Goal: Check status: Check status

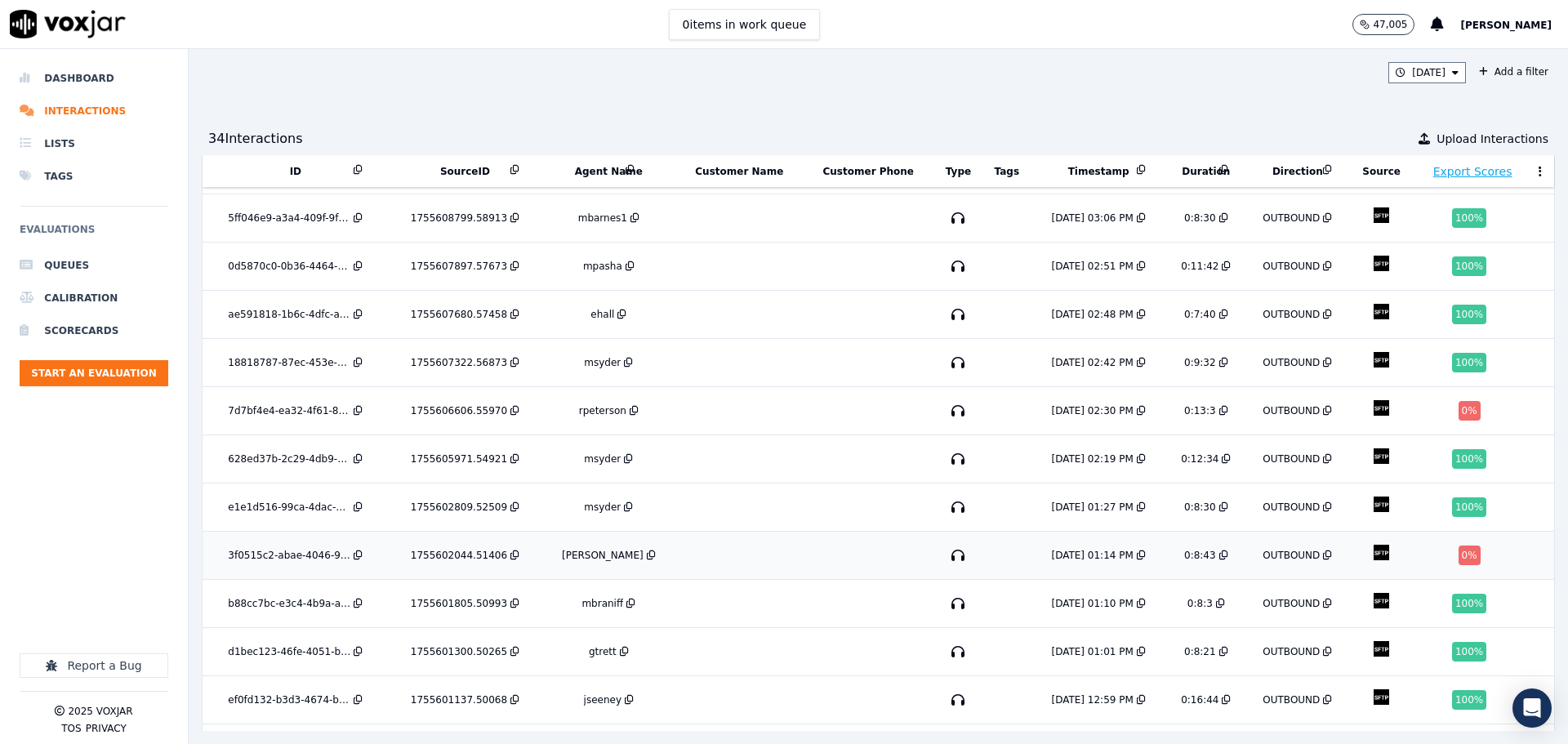
scroll to position [471, 0]
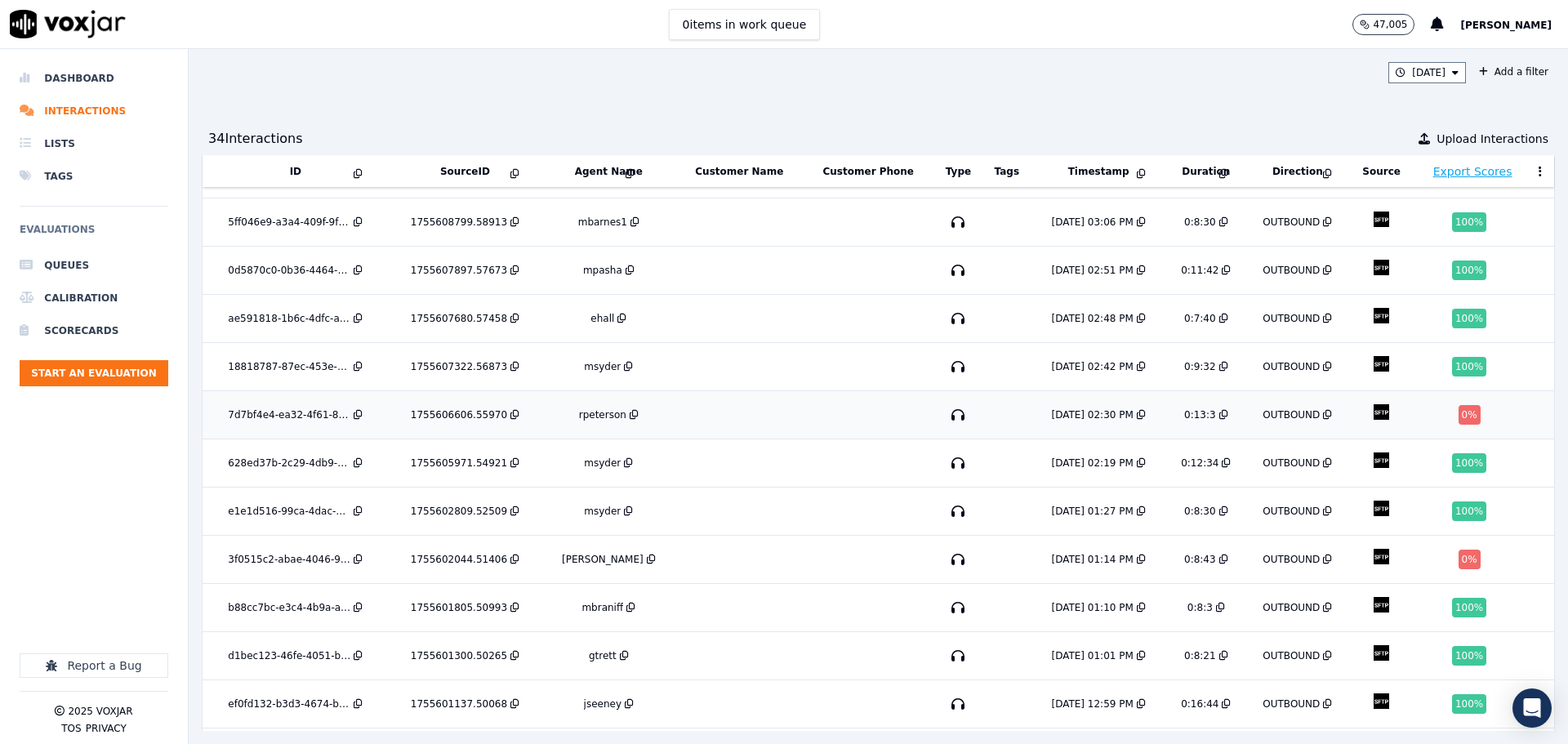
click at [803, 396] on td at bounding box center [868, 415] width 130 height 48
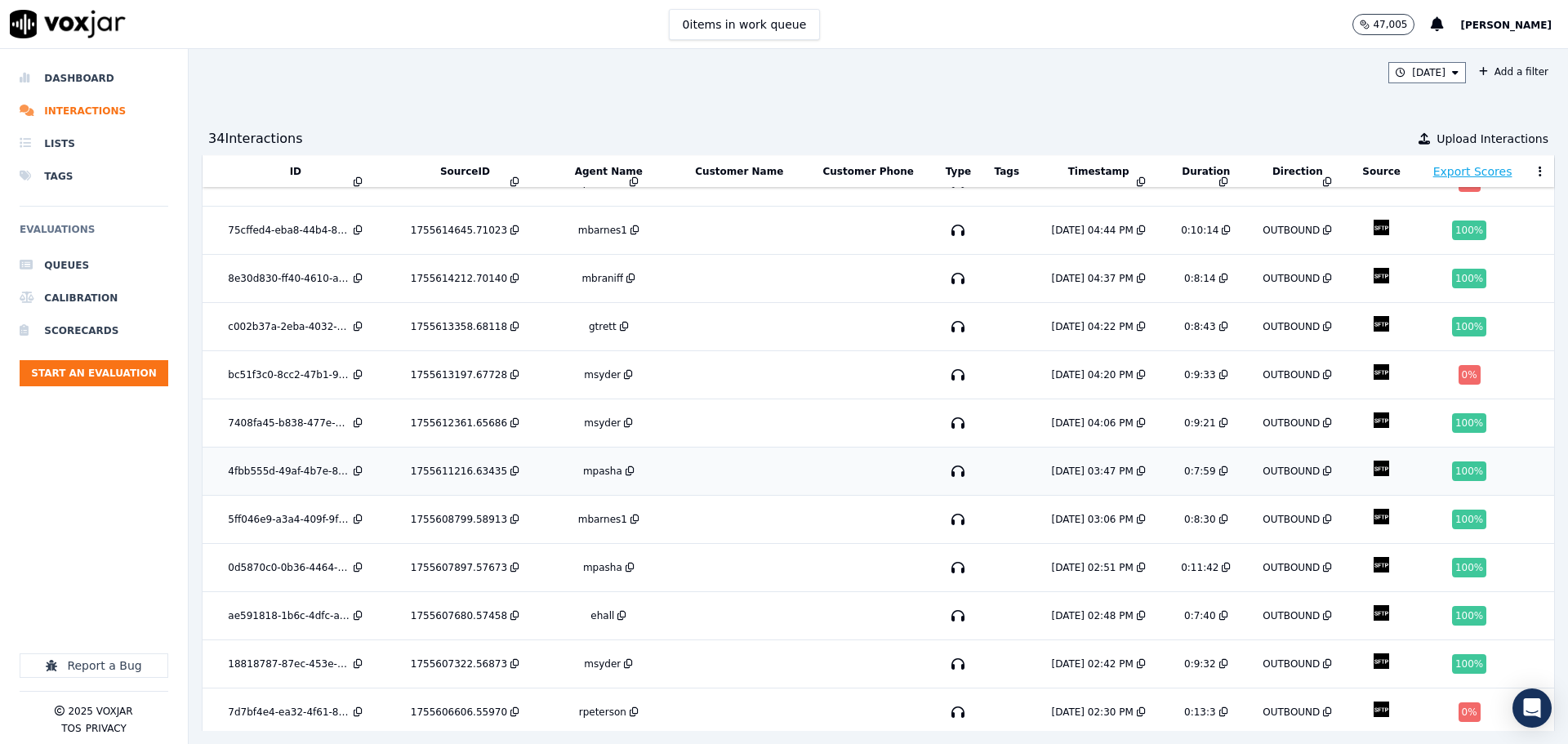
scroll to position [144, 0]
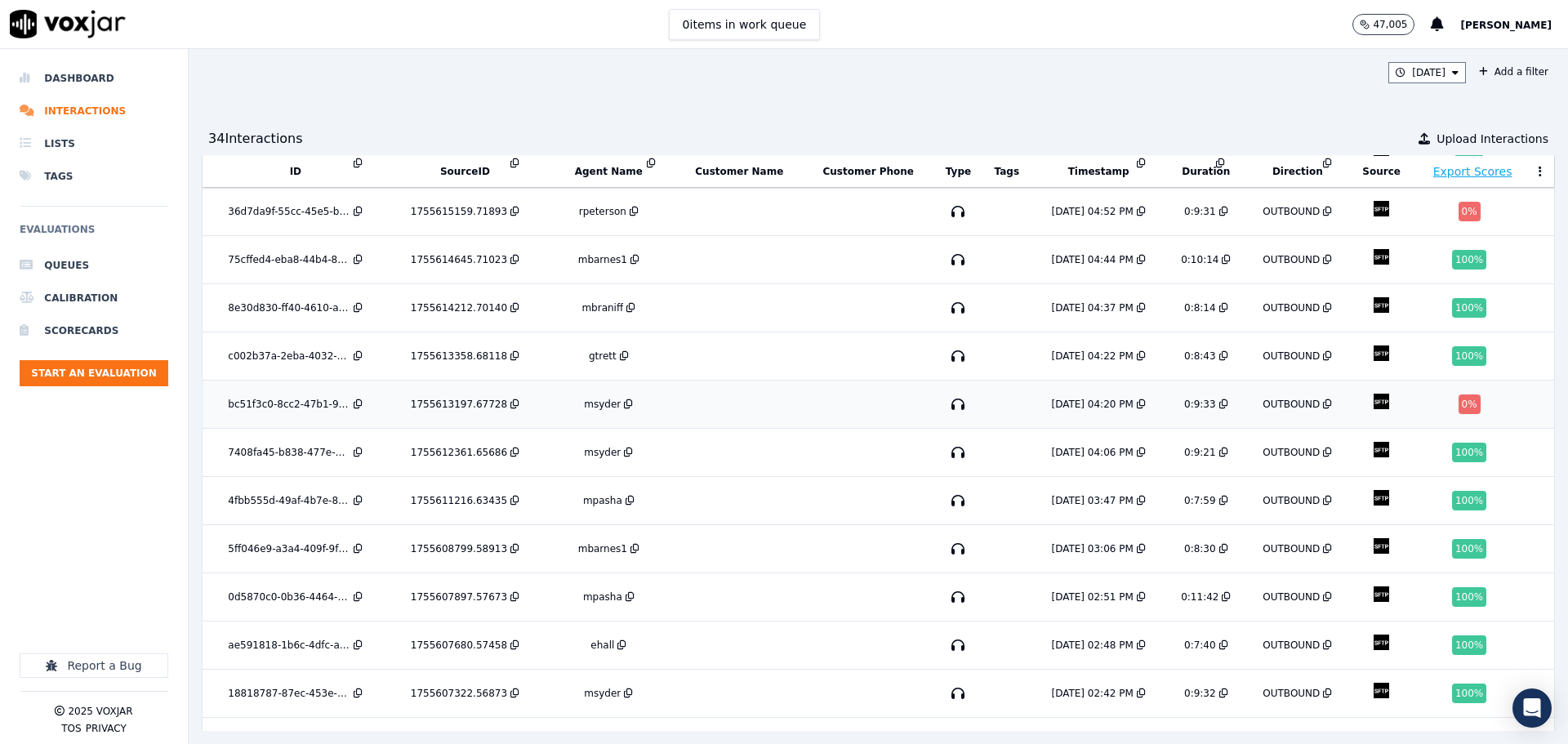
click at [746, 380] on td at bounding box center [739, 404] width 127 height 48
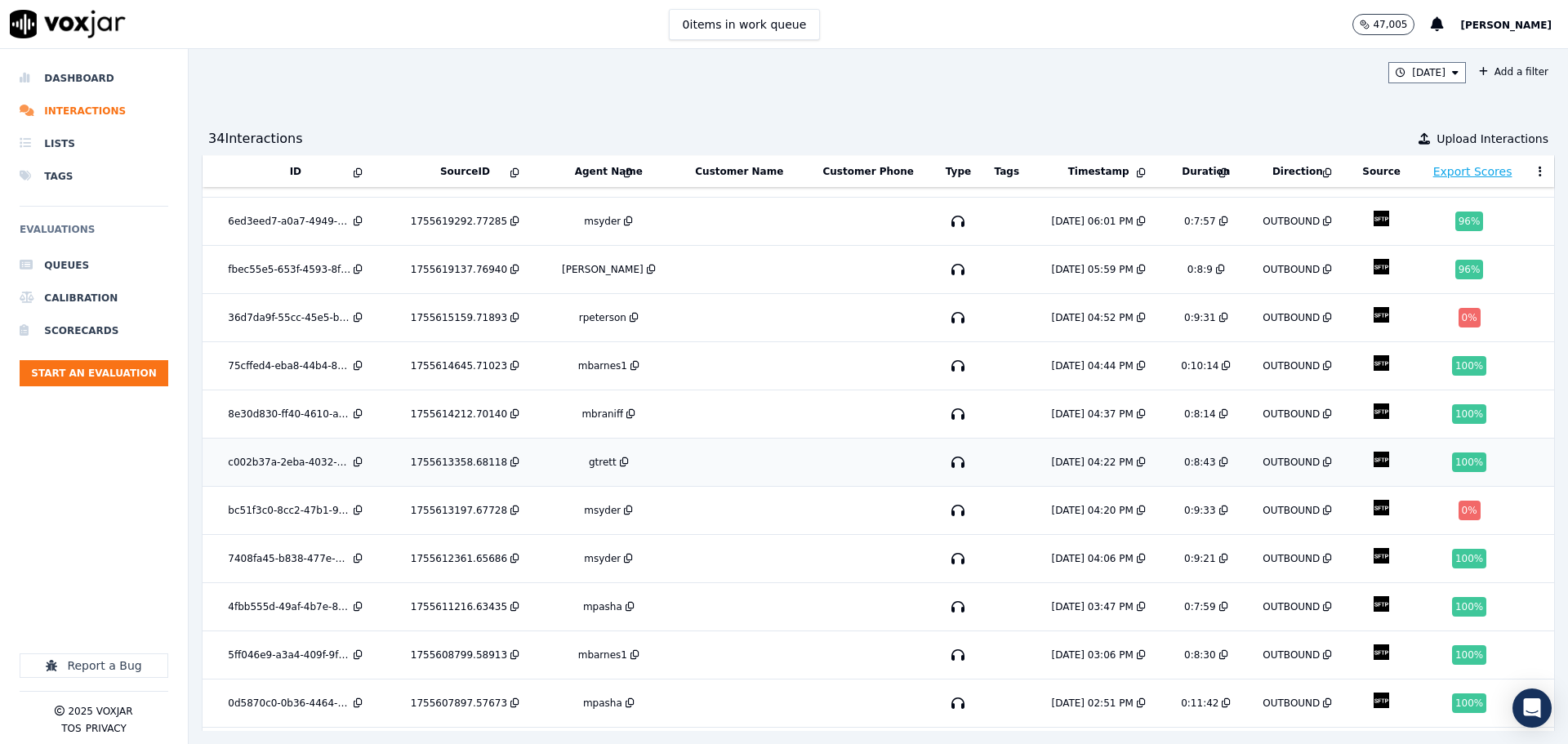
scroll to position [0, 0]
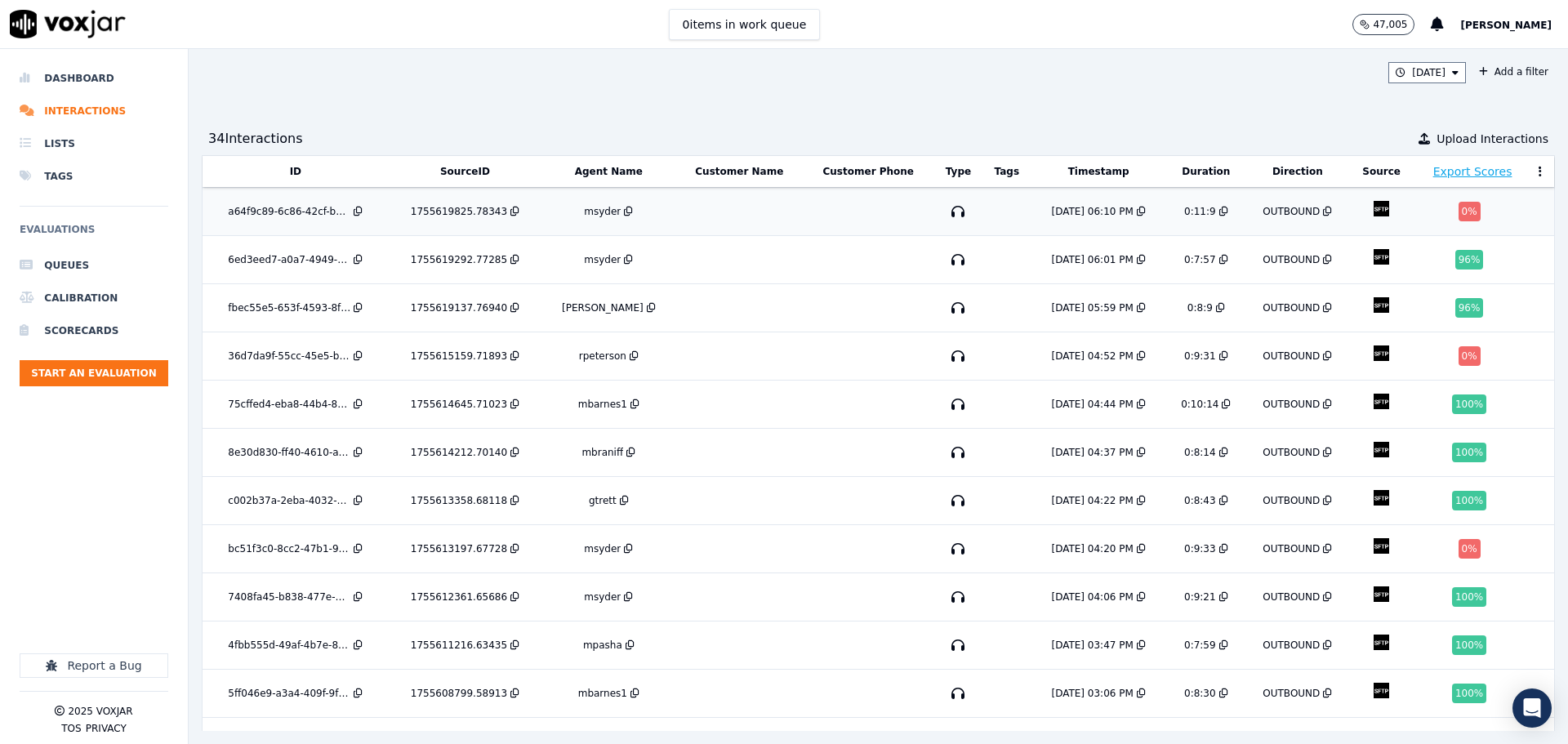
click at [1184, 209] on div "0:11:9" at bounding box center [1200, 212] width 32 height 13
click at [833, 201] on td at bounding box center [868, 212] width 130 height 48
click at [692, 352] on td at bounding box center [739, 356] width 127 height 48
click at [1410, 72] on button "Today" at bounding box center [1427, 73] width 78 height 21
click at [1426, 274] on button "Add" at bounding box center [1442, 261] width 32 height 26
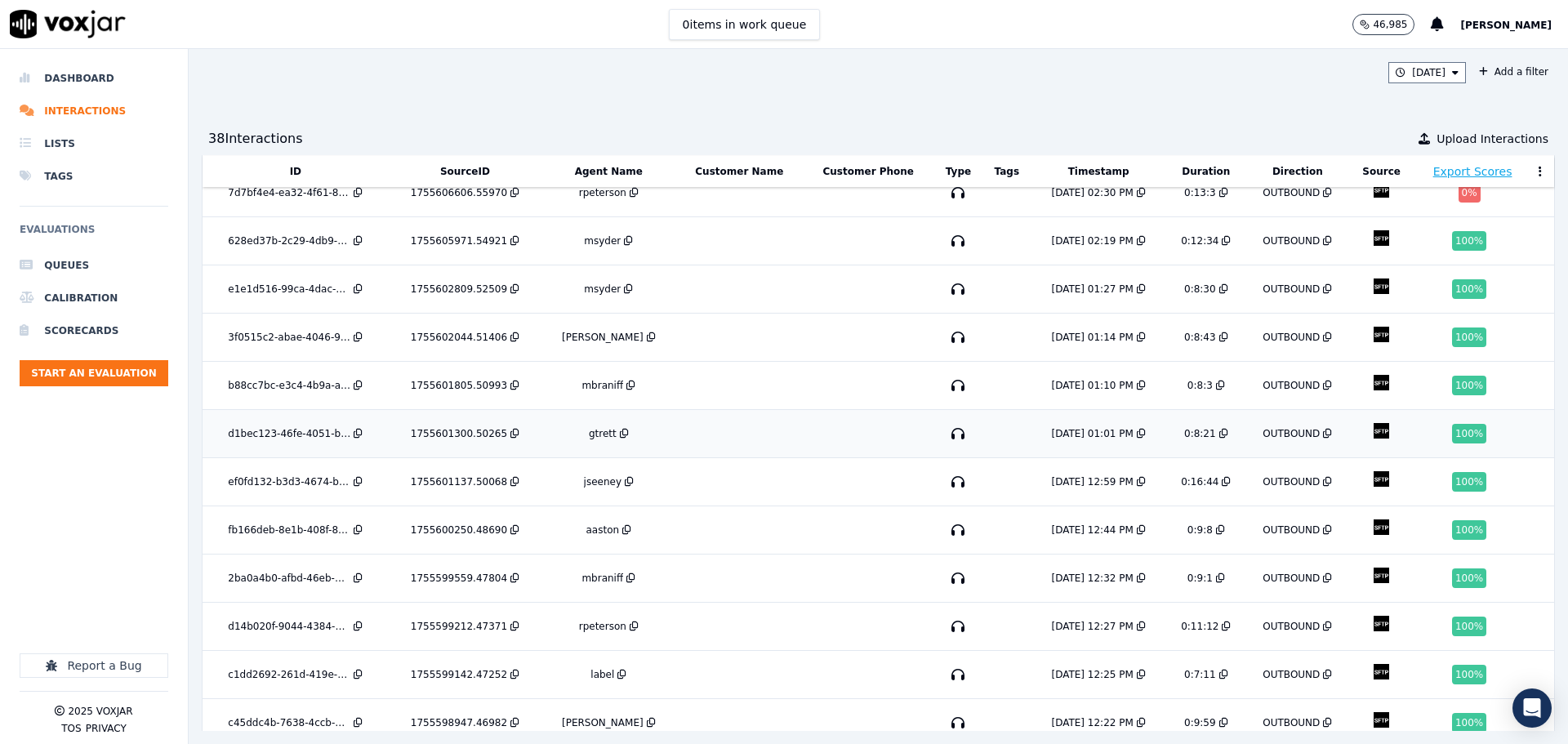
scroll to position [641, 0]
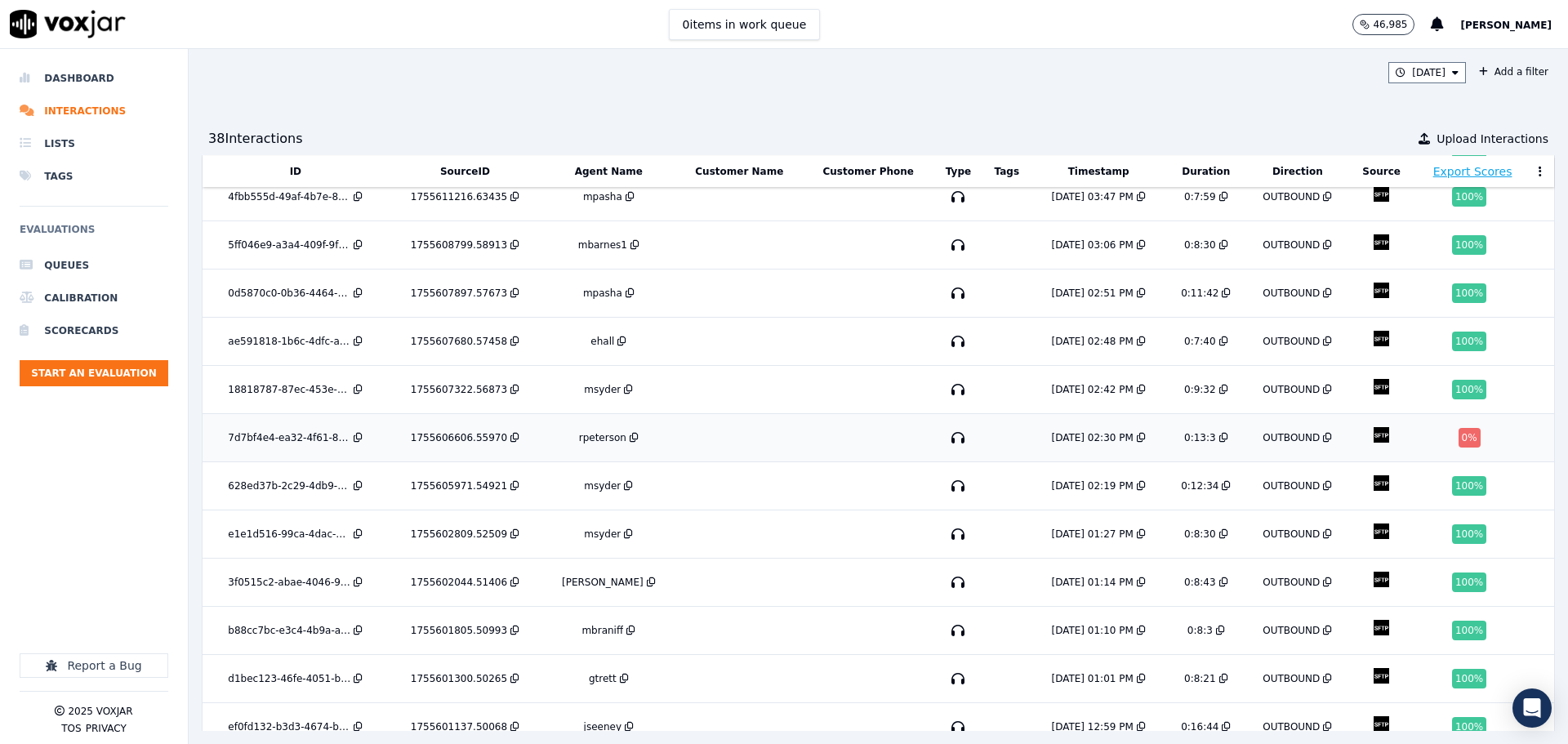
click at [803, 423] on td at bounding box center [868, 438] width 130 height 48
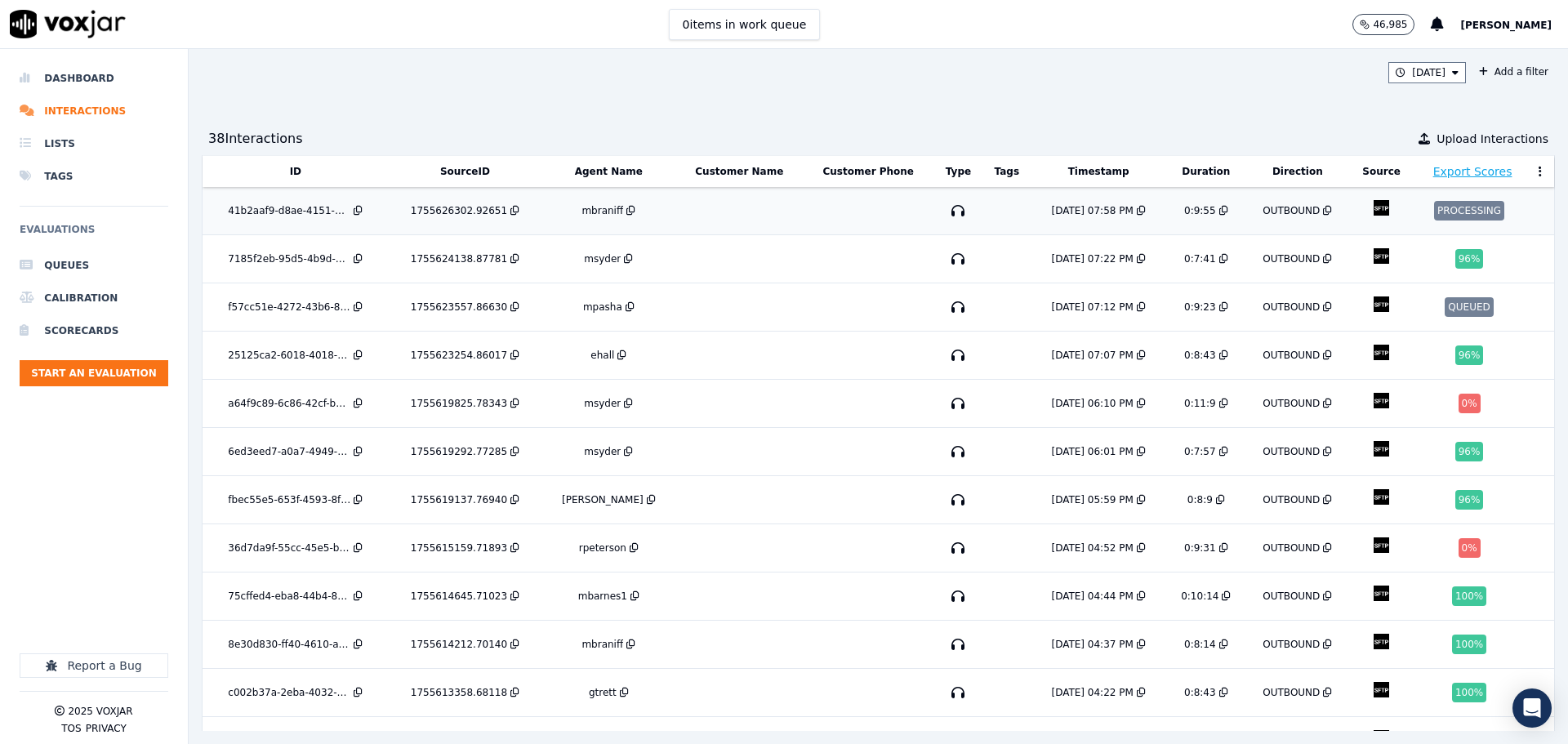
scroll to position [0, 0]
click at [1395, 75] on button "Today" at bounding box center [1427, 73] width 78 height 21
click at [1426, 274] on button "Add" at bounding box center [1442, 261] width 32 height 26
click at [1395, 78] on button "Today" at bounding box center [1427, 73] width 78 height 21
click at [1426, 274] on button "Add" at bounding box center [1442, 261] width 32 height 26
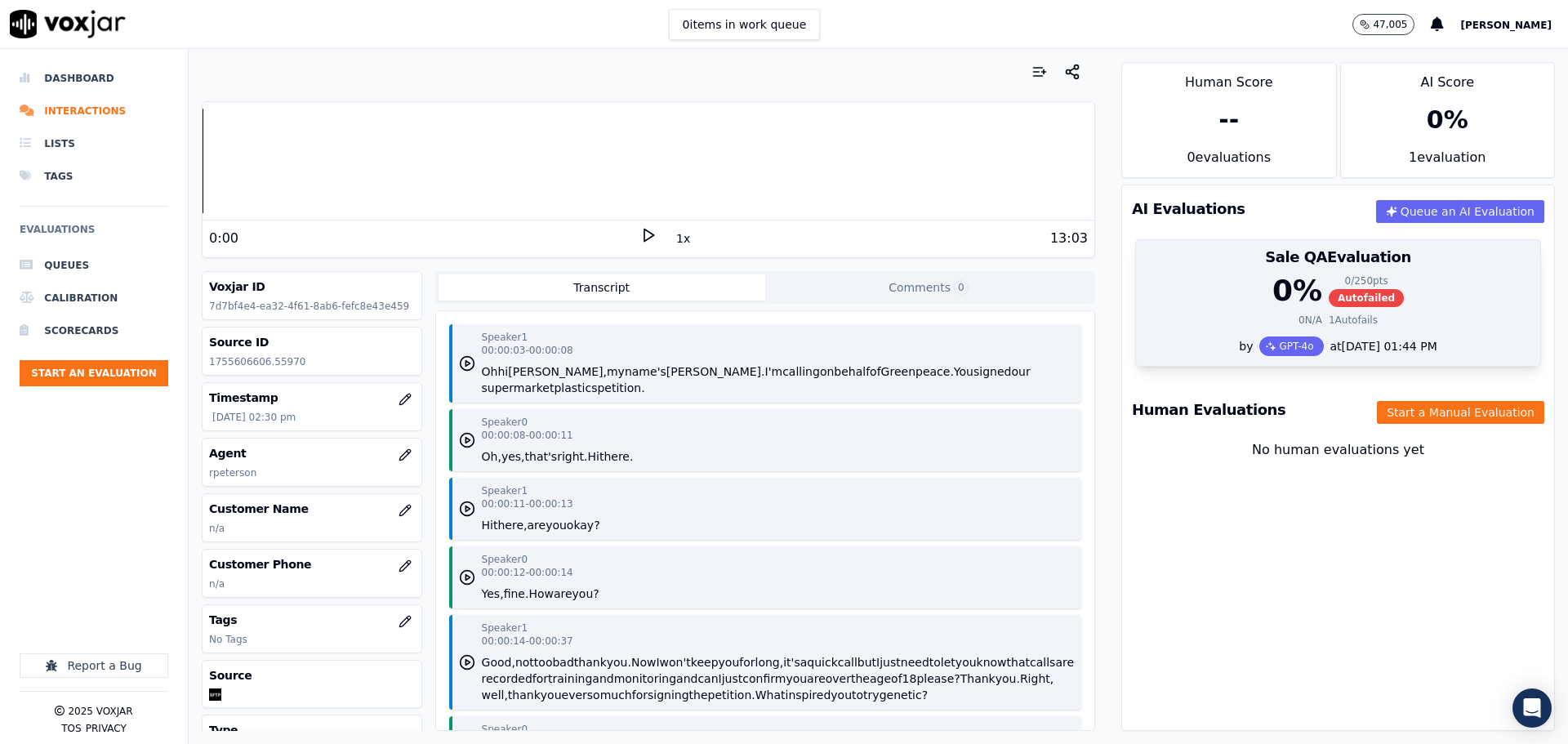
click at [1219, 246] on div "Sale QA Evaluation" at bounding box center [1338, 257] width 404 height 35
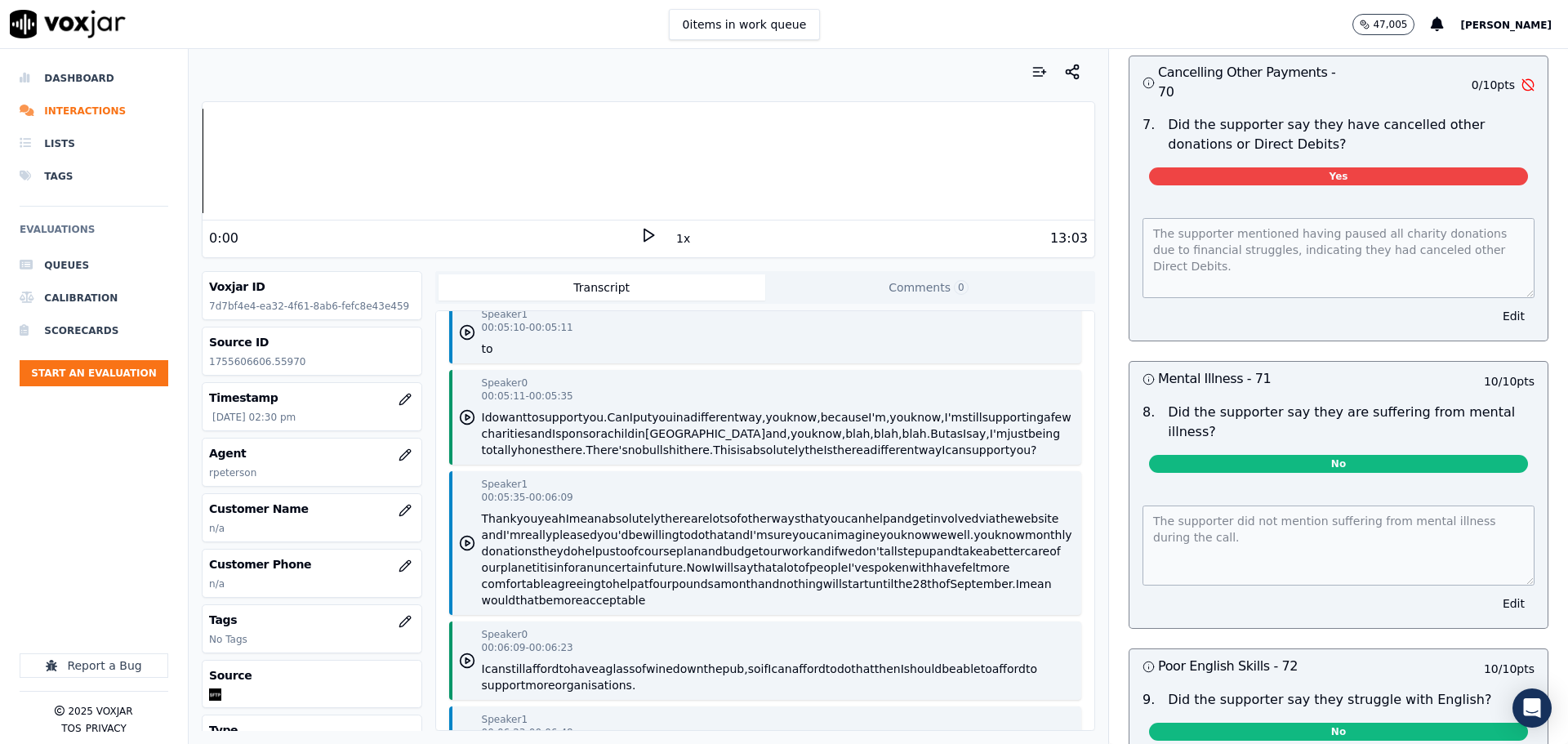
scroll to position [3920, 0]
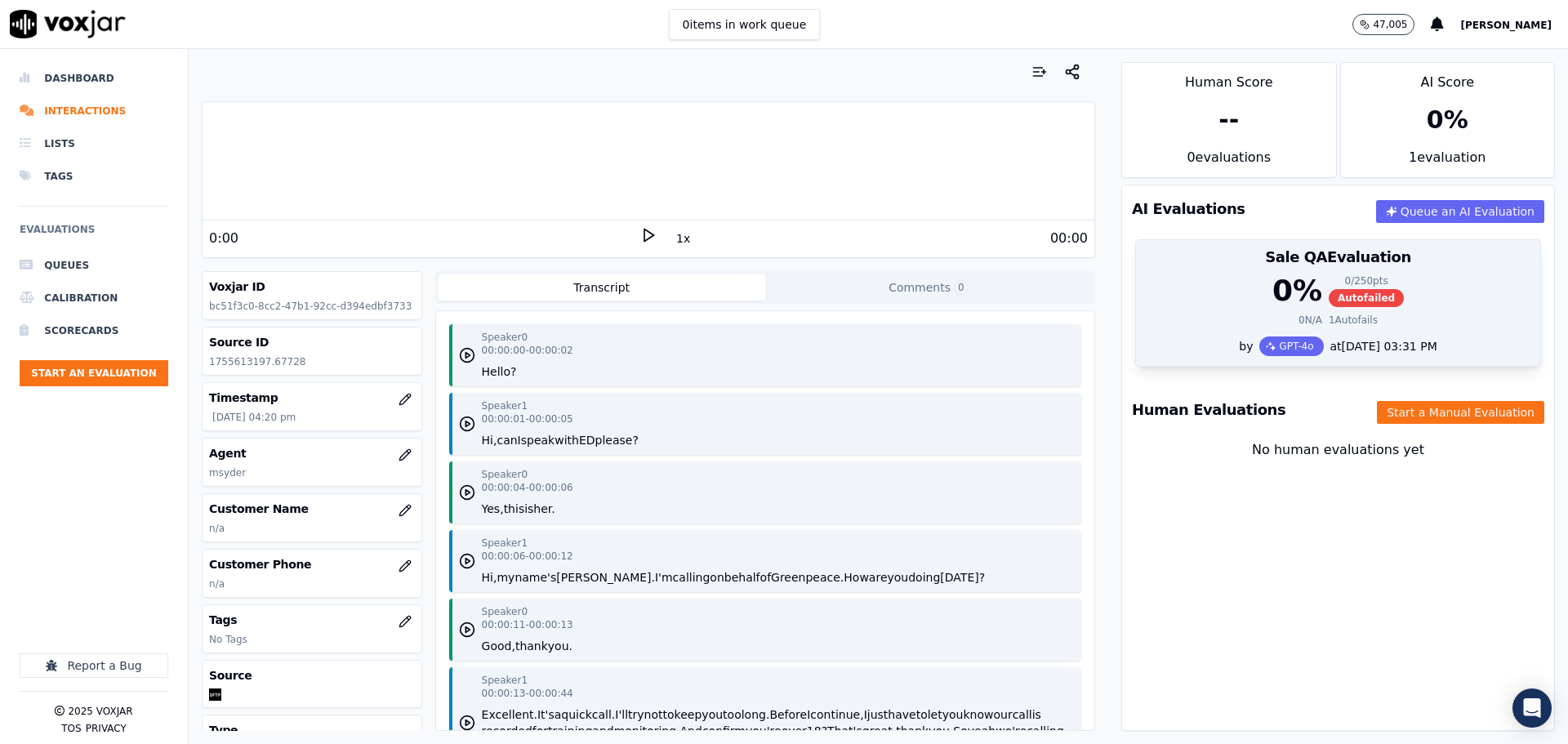
click at [1329, 290] on div "0 / 250 pts Autofailed" at bounding box center [1366, 291] width 75 height 33
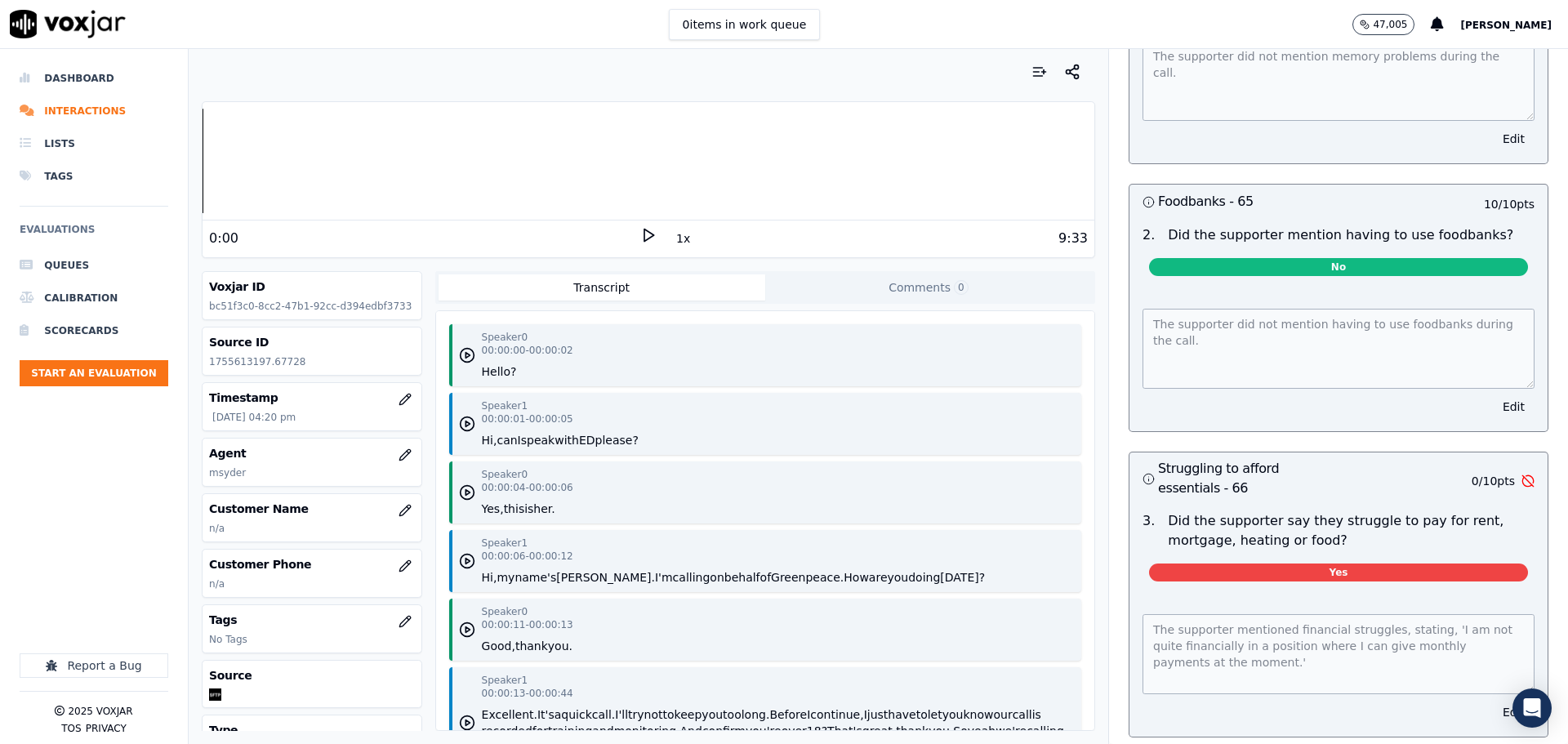
scroll to position [4819, 0]
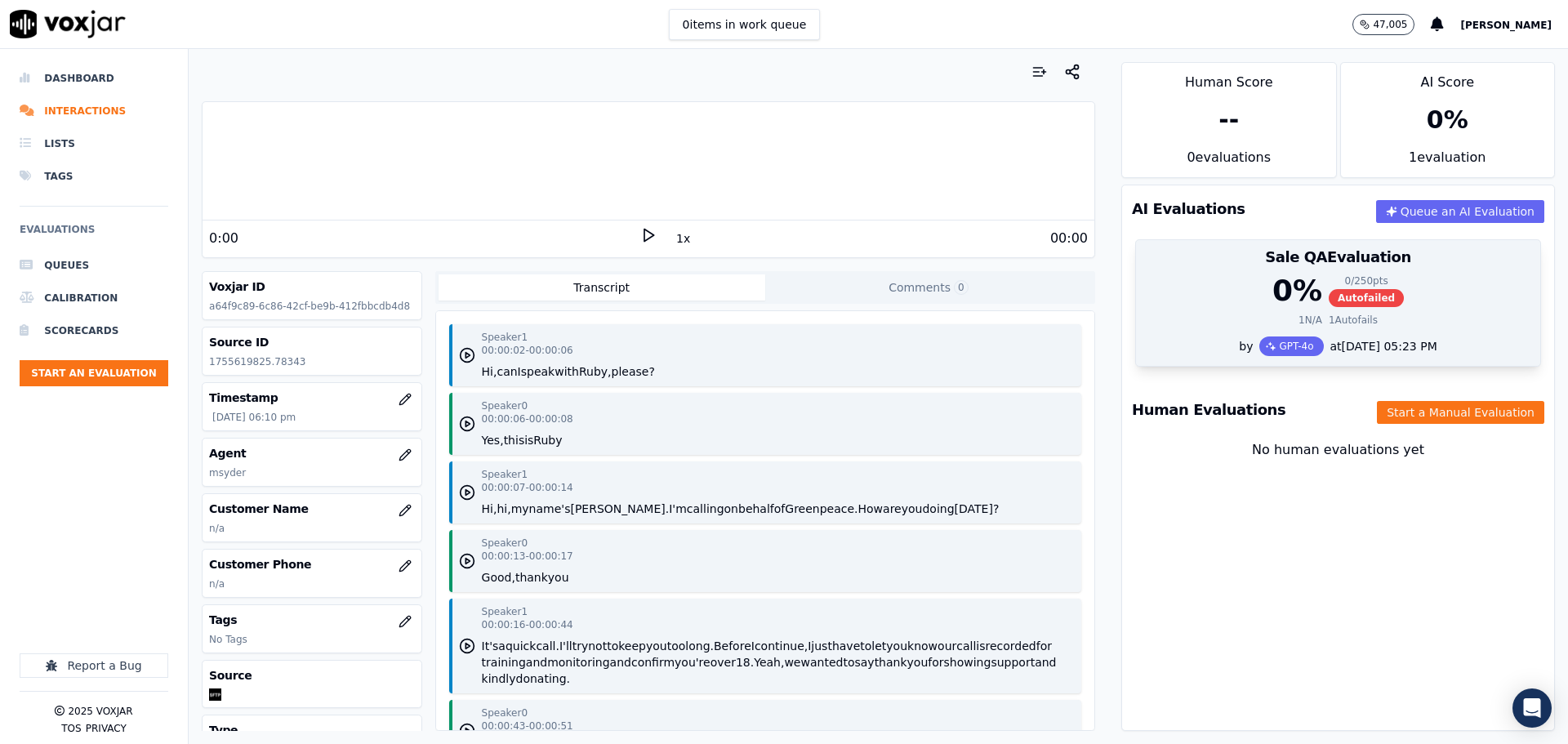
click at [1364, 270] on div "Sale QA Evaluation" at bounding box center [1338, 257] width 404 height 35
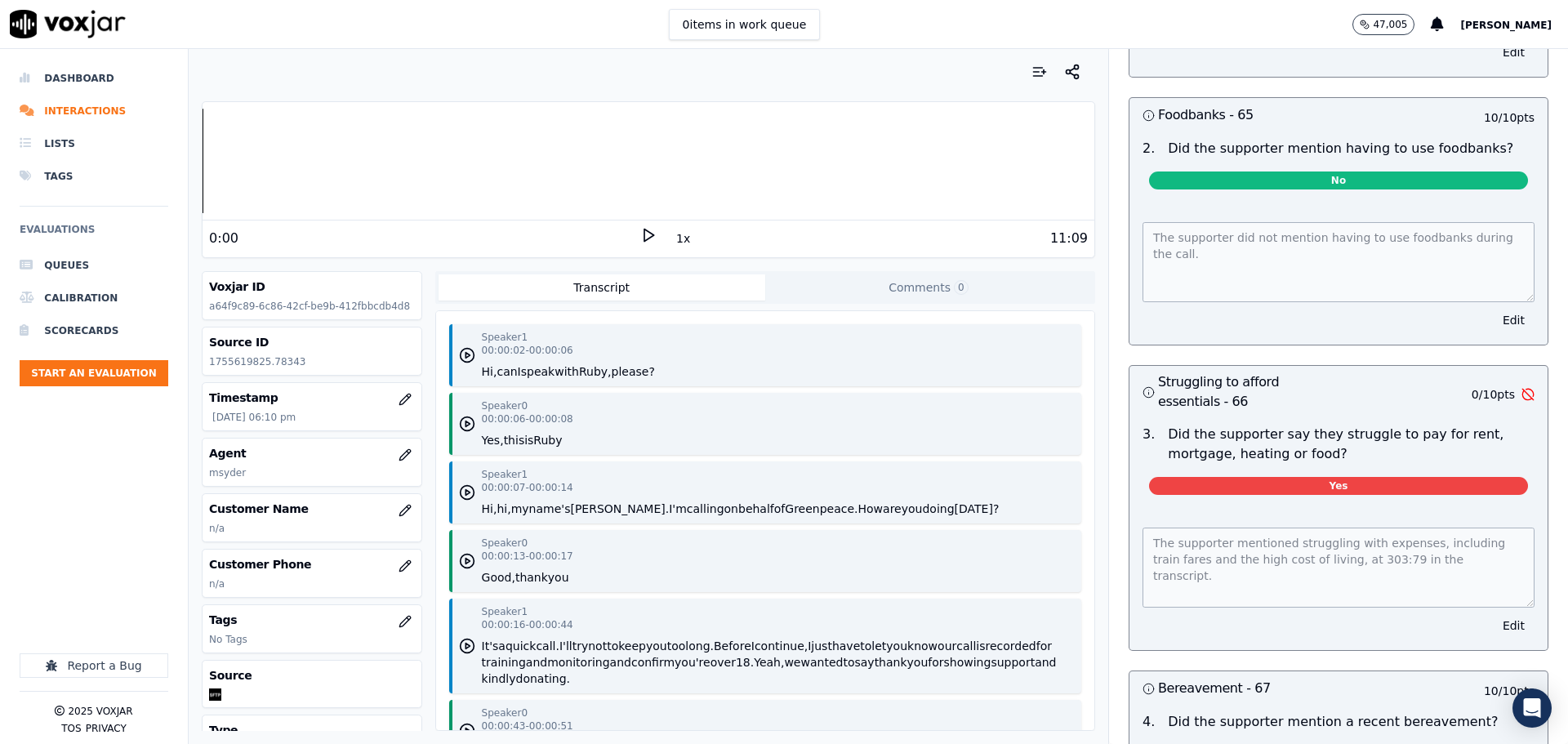
scroll to position [4692, 0]
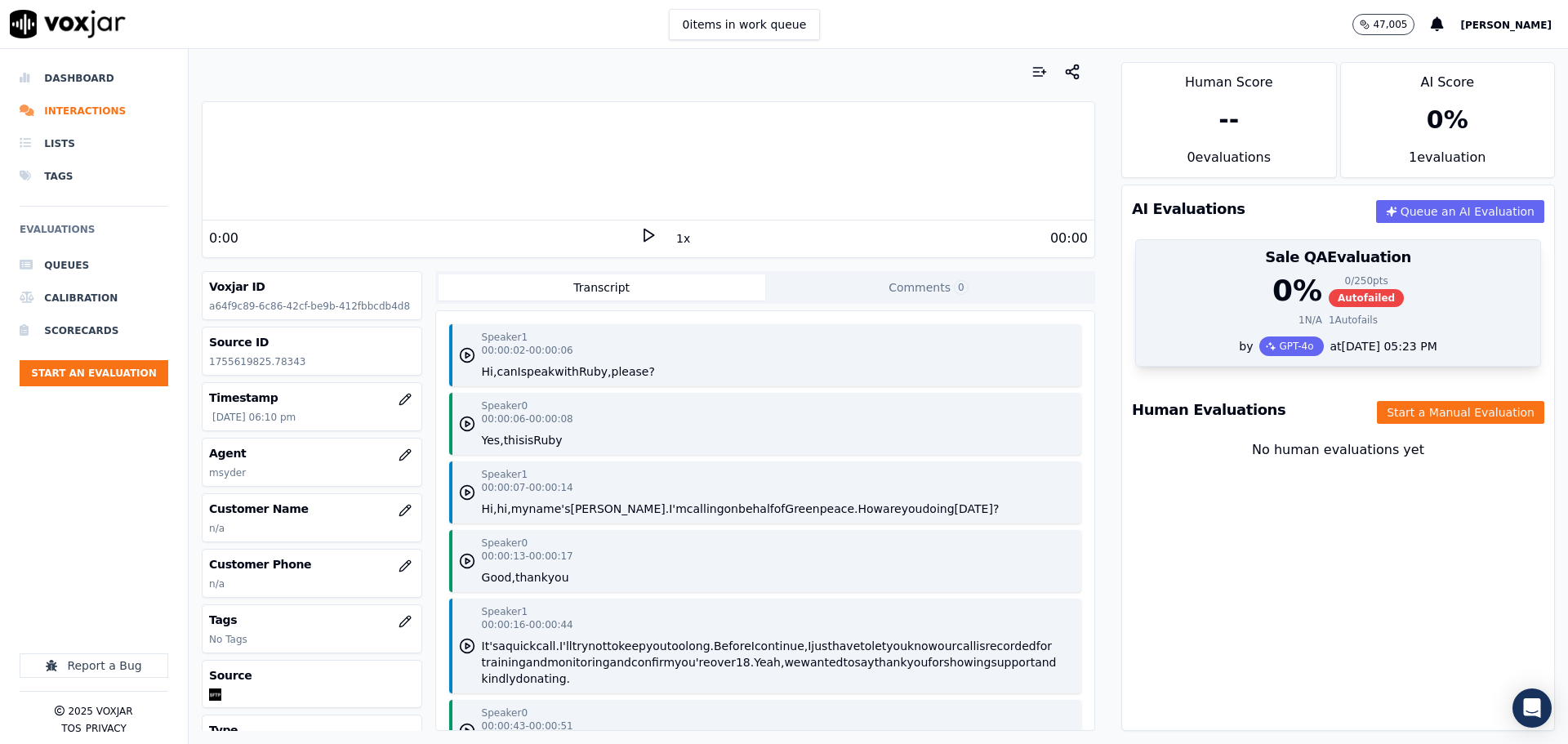
click at [1153, 297] on div "0 % 0 / 250 pts Autofailed" at bounding box center [1338, 291] width 384 height 33
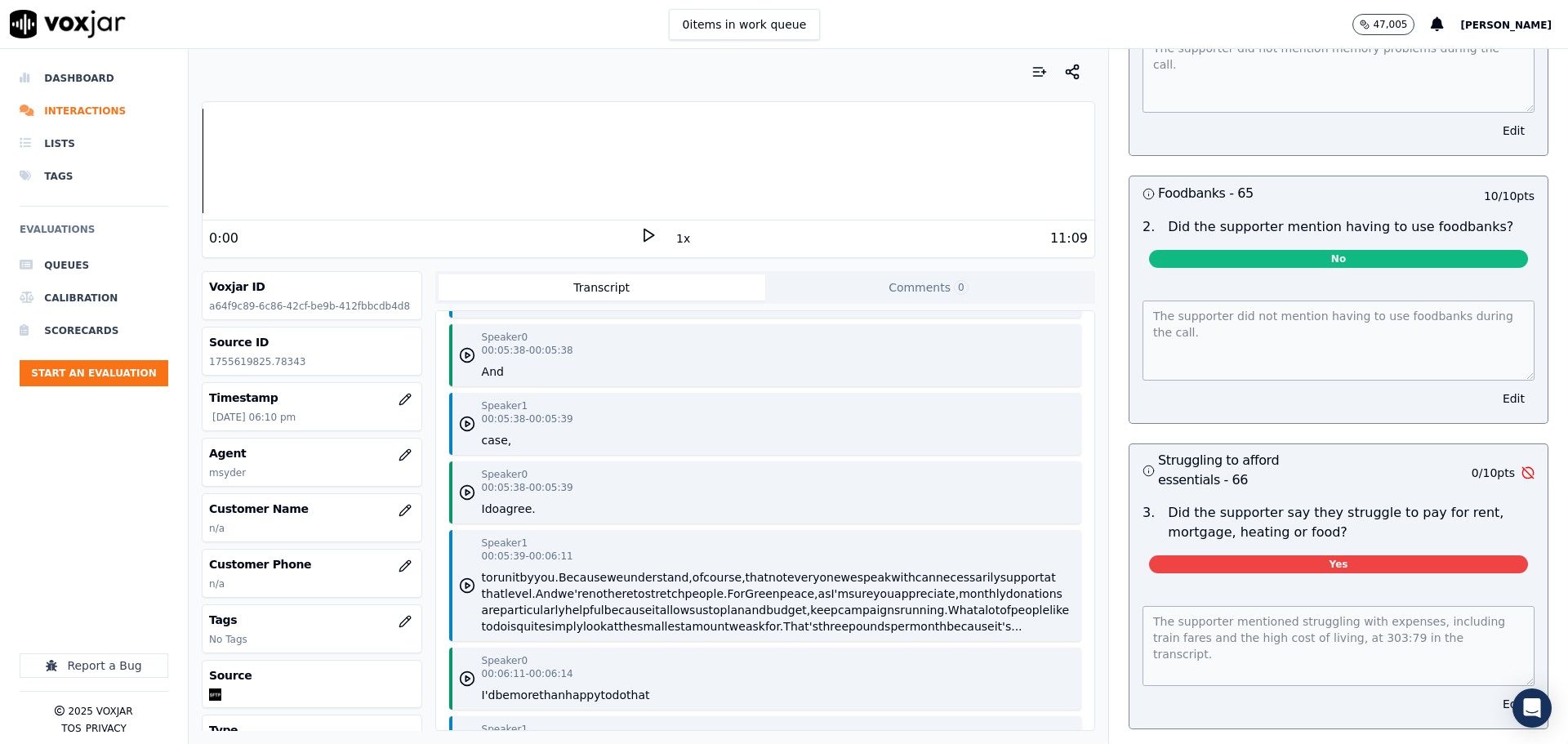
scroll to position [2123, 0]
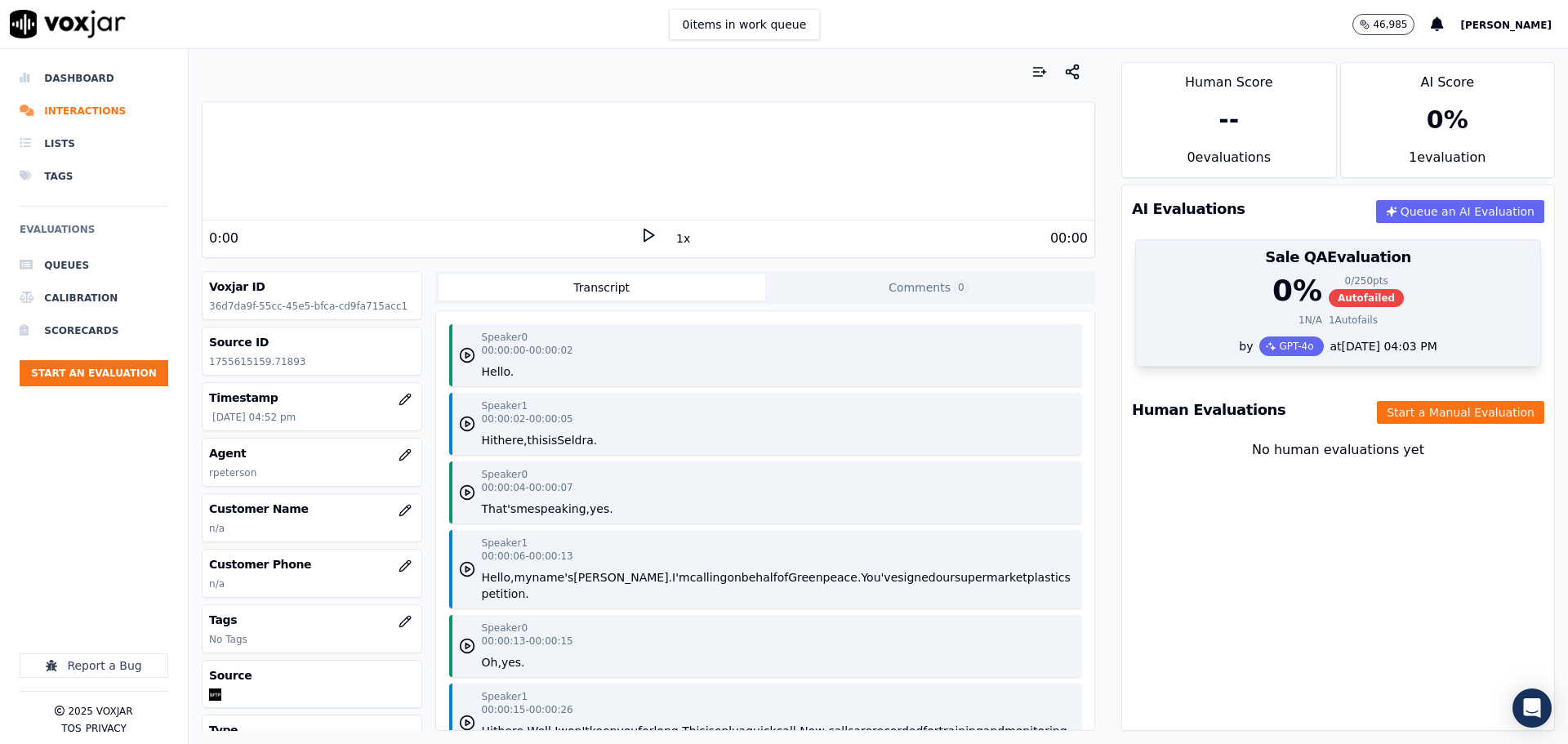
click at [1165, 328] on div "0 % 0 / 250 pts Autofailed 1 N/A 1 Autofails" at bounding box center [1338, 305] width 404 height 62
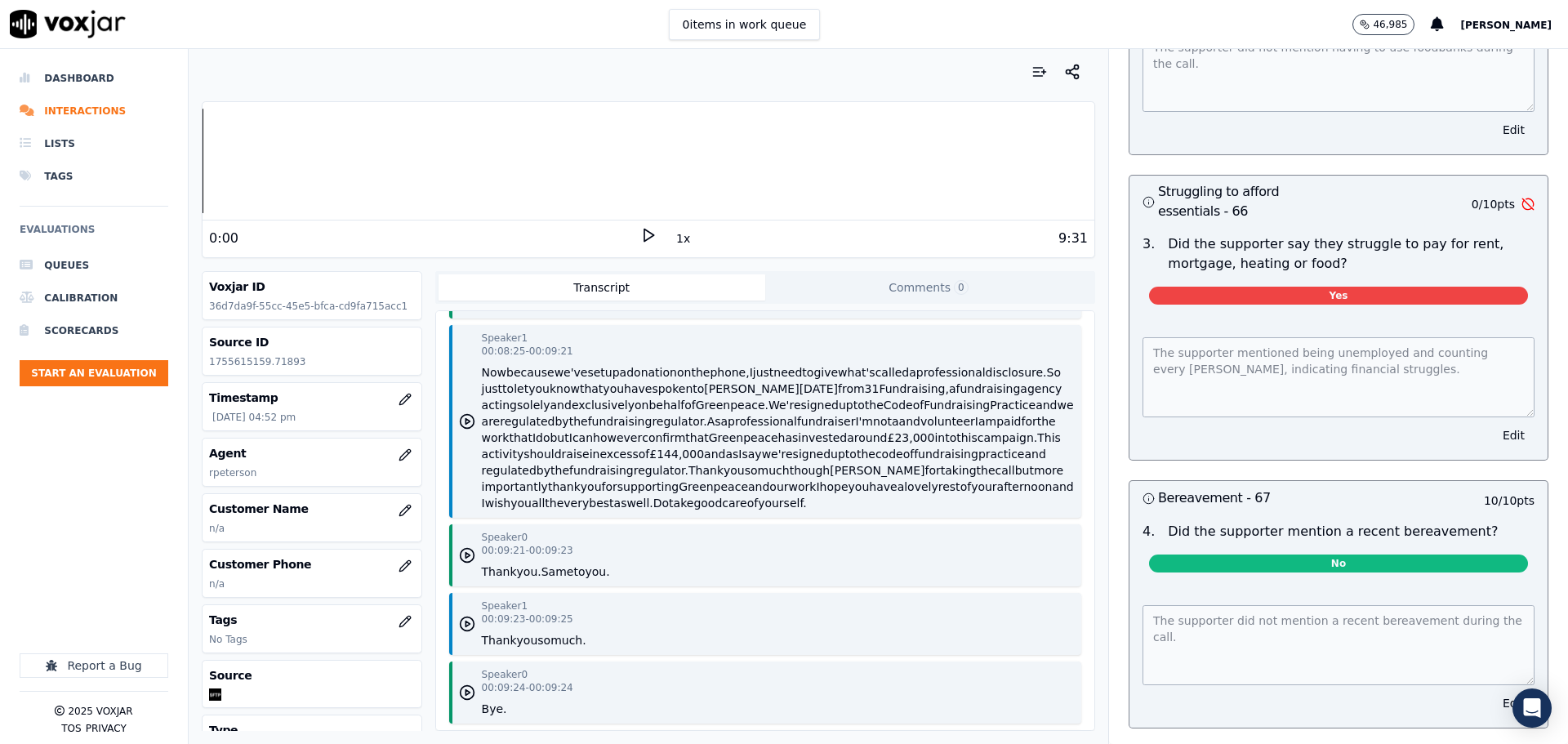
scroll to position [4938, 0]
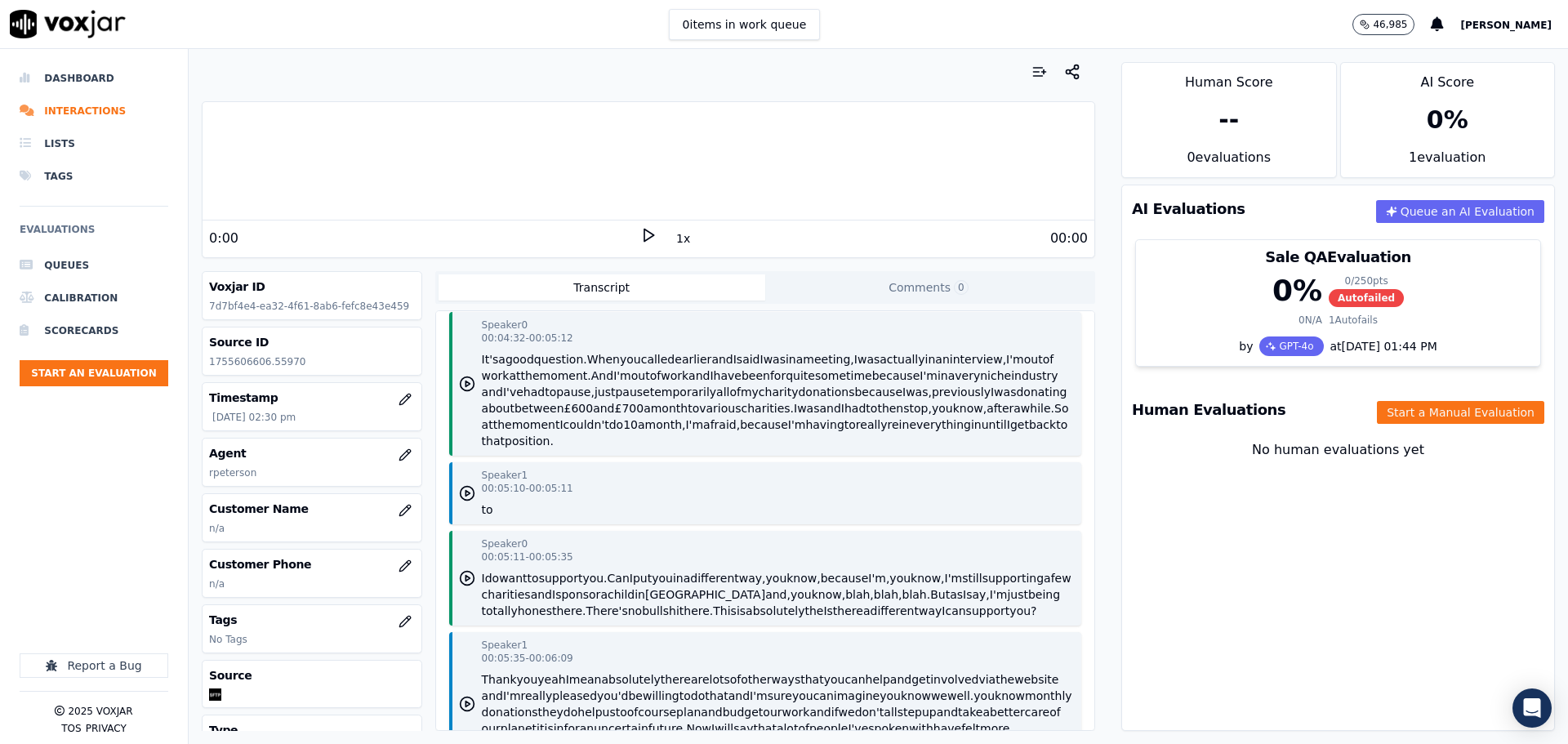
scroll to position [3690, 0]
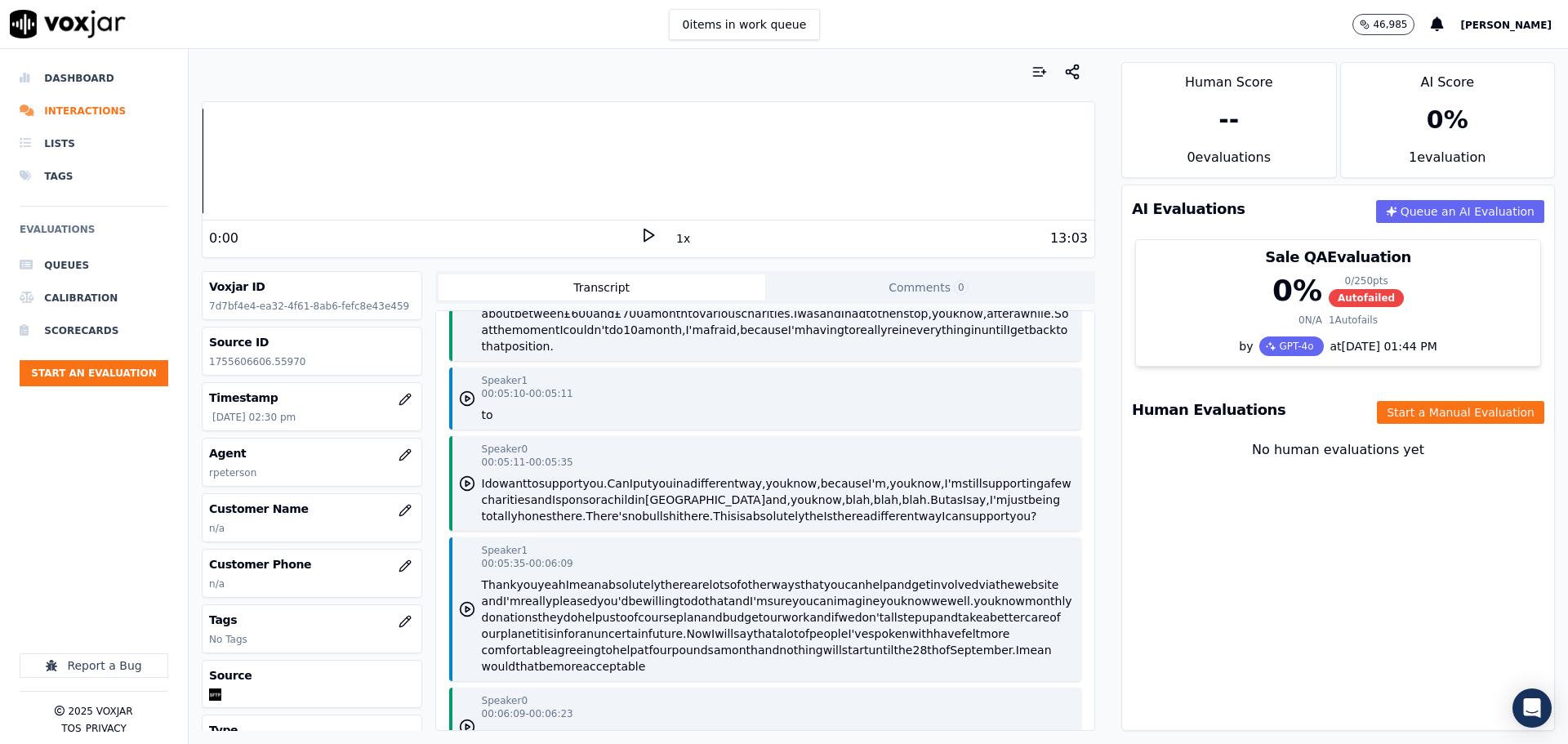
drag, startPoint x: 766, startPoint y: 376, endPoint x: 691, endPoint y: 347, distance: 80.4
click at [691, 347] on p "It's a good question. When you called earlier and I said I was in a meeting, I …" at bounding box center [778, 305] width 593 height 98
